Goal: Find specific page/section: Find specific page/section

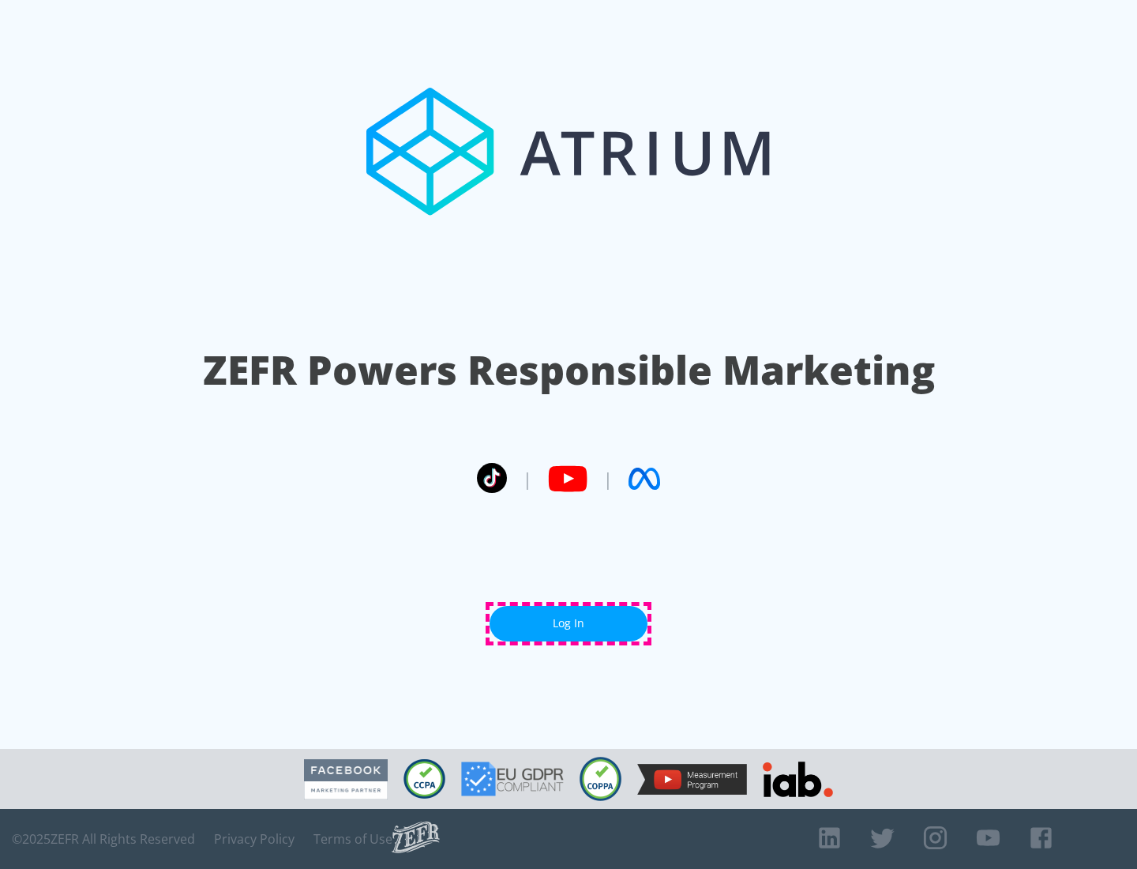
click at [568, 623] on link "Log In" at bounding box center [569, 624] width 158 height 36
